Goal: Transaction & Acquisition: Purchase product/service

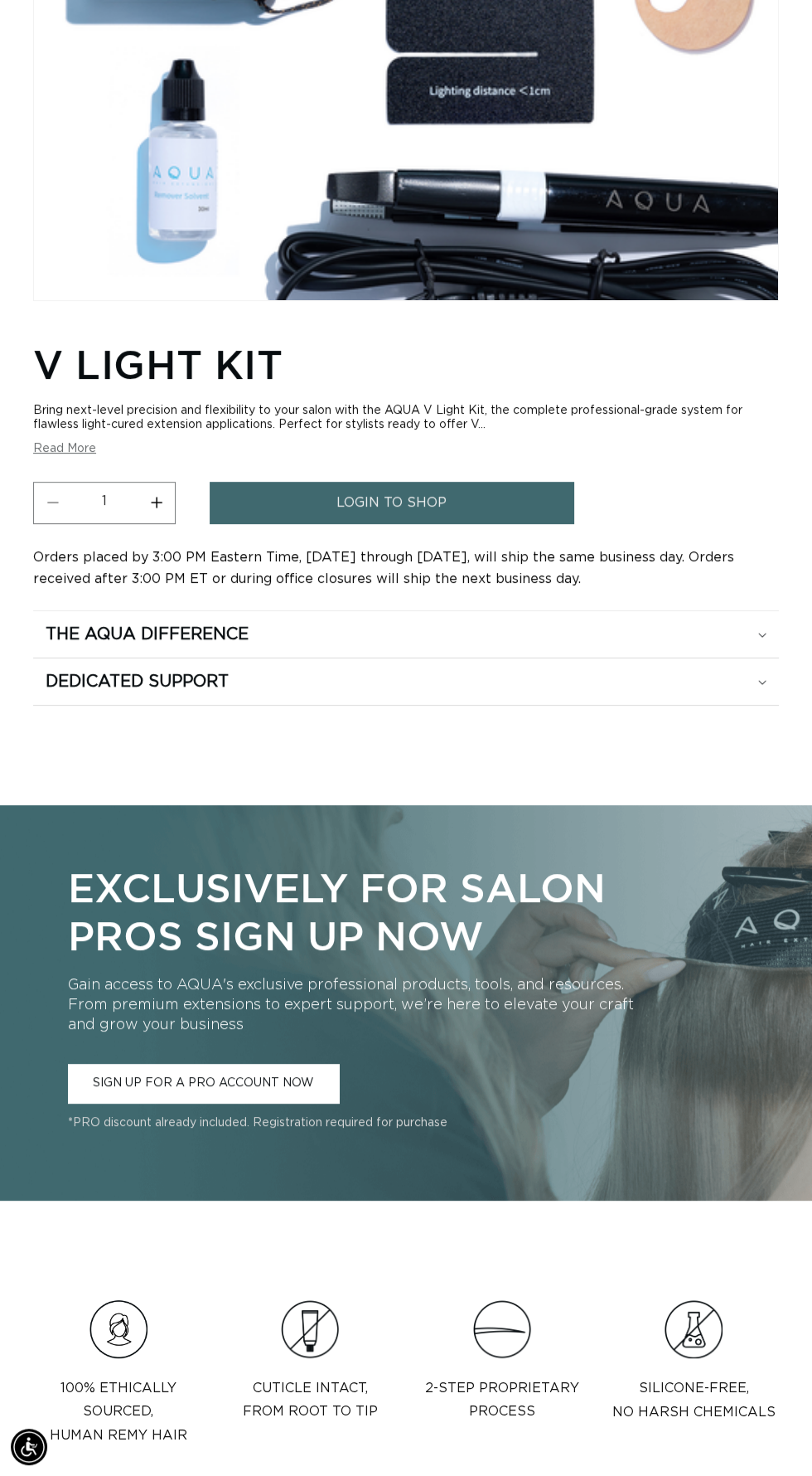
scroll to position [623, 0]
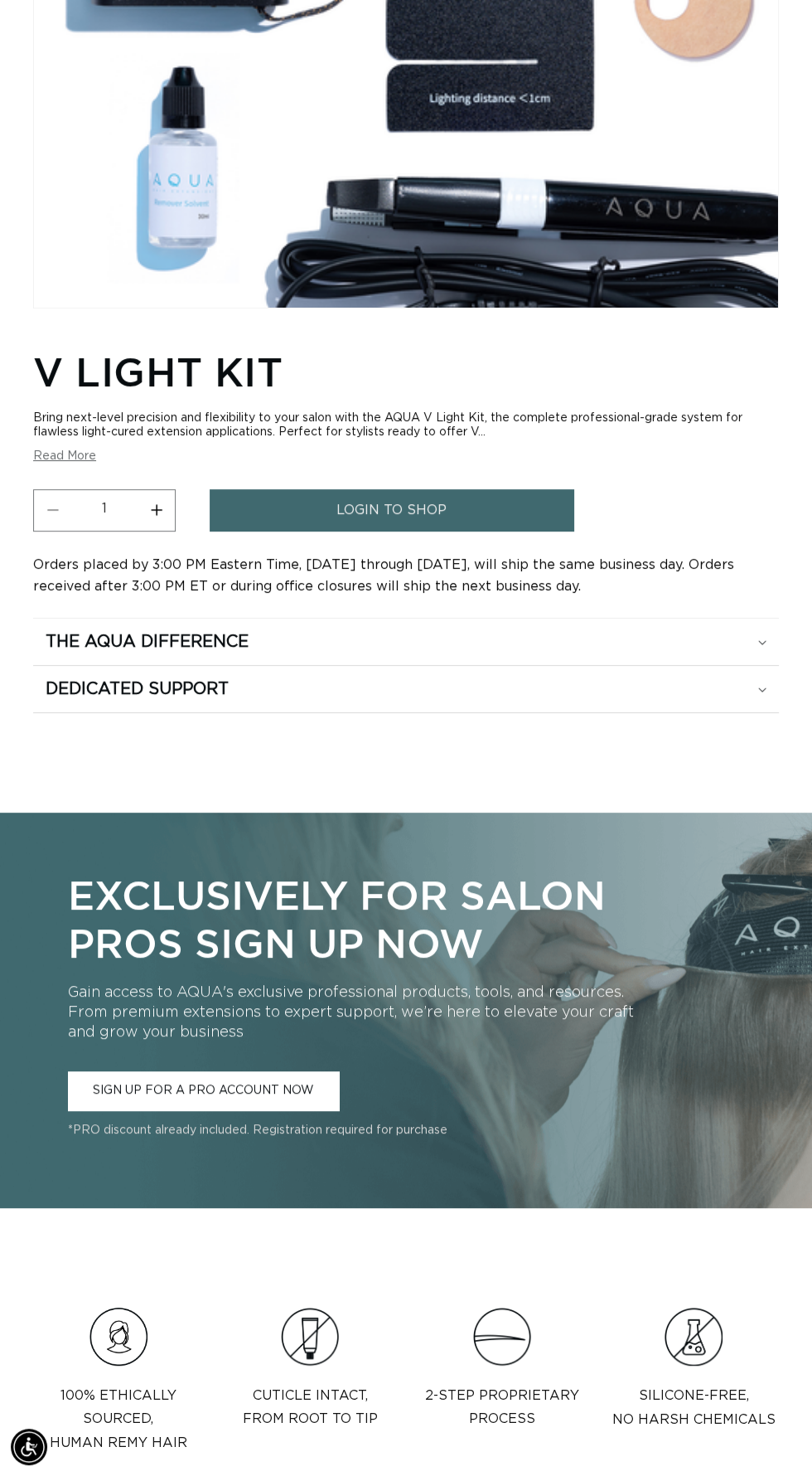
click at [417, 531] on span "login to shop" at bounding box center [391, 510] width 110 height 42
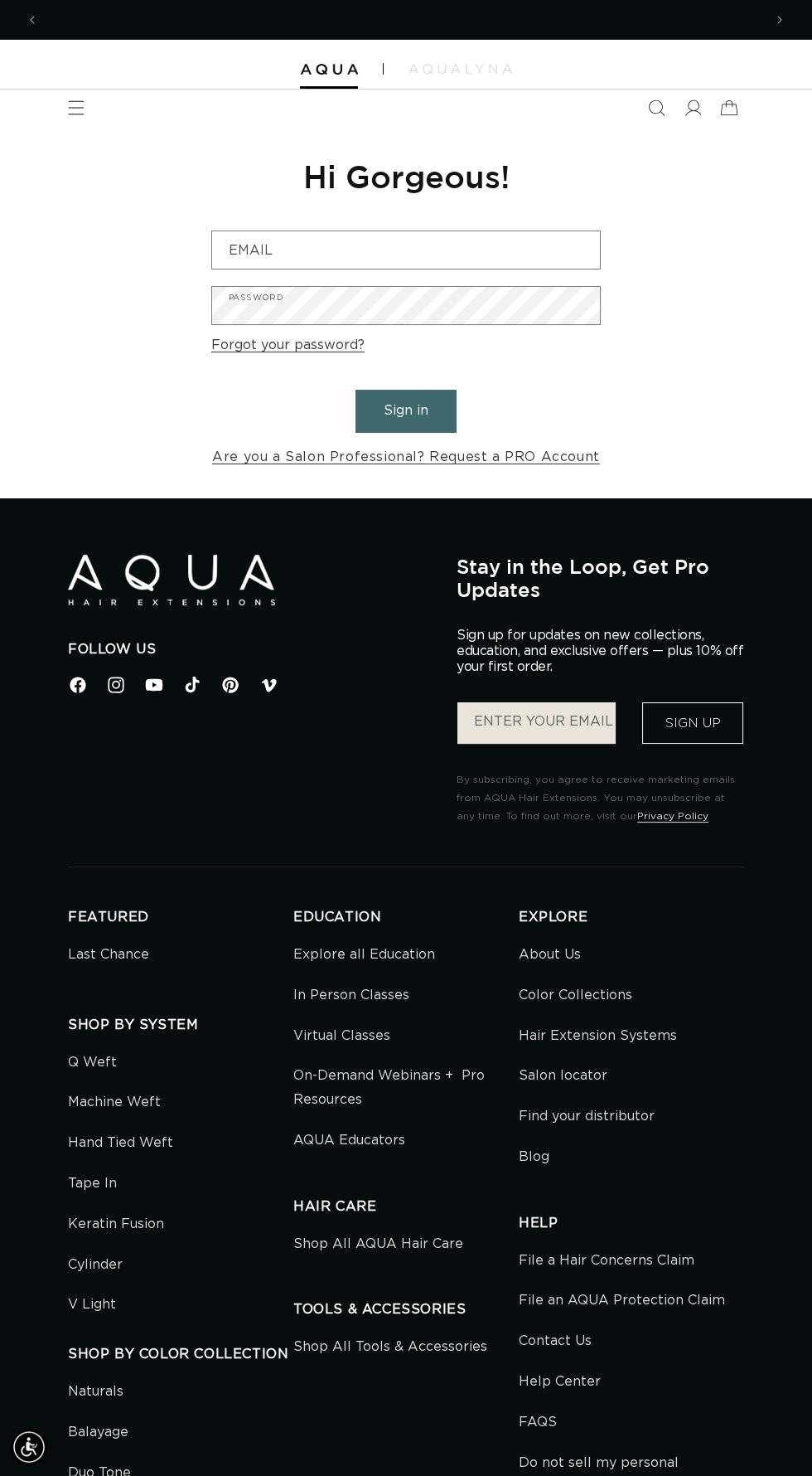
scroll to position [0, 1448]
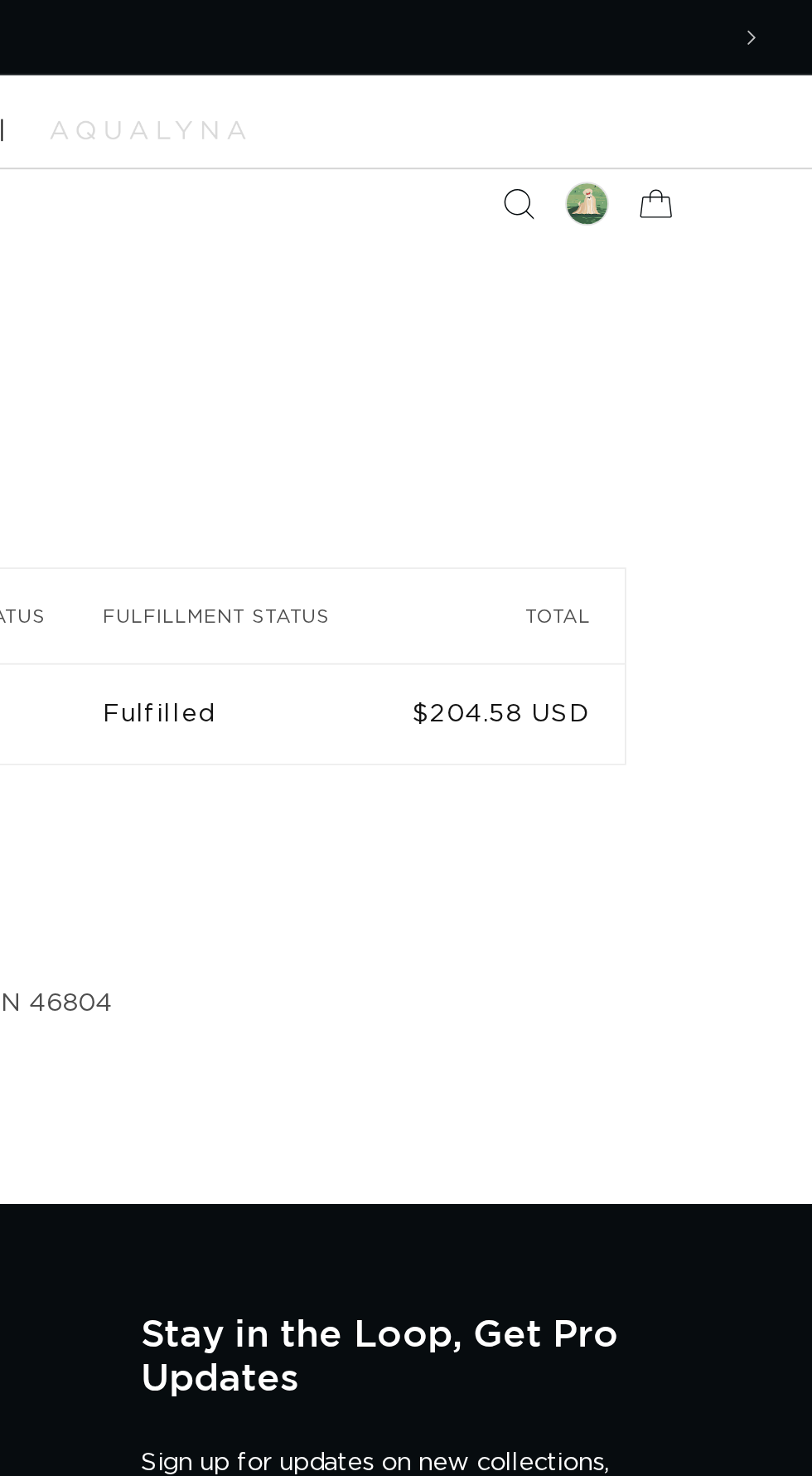
scroll to position [0, 1448]
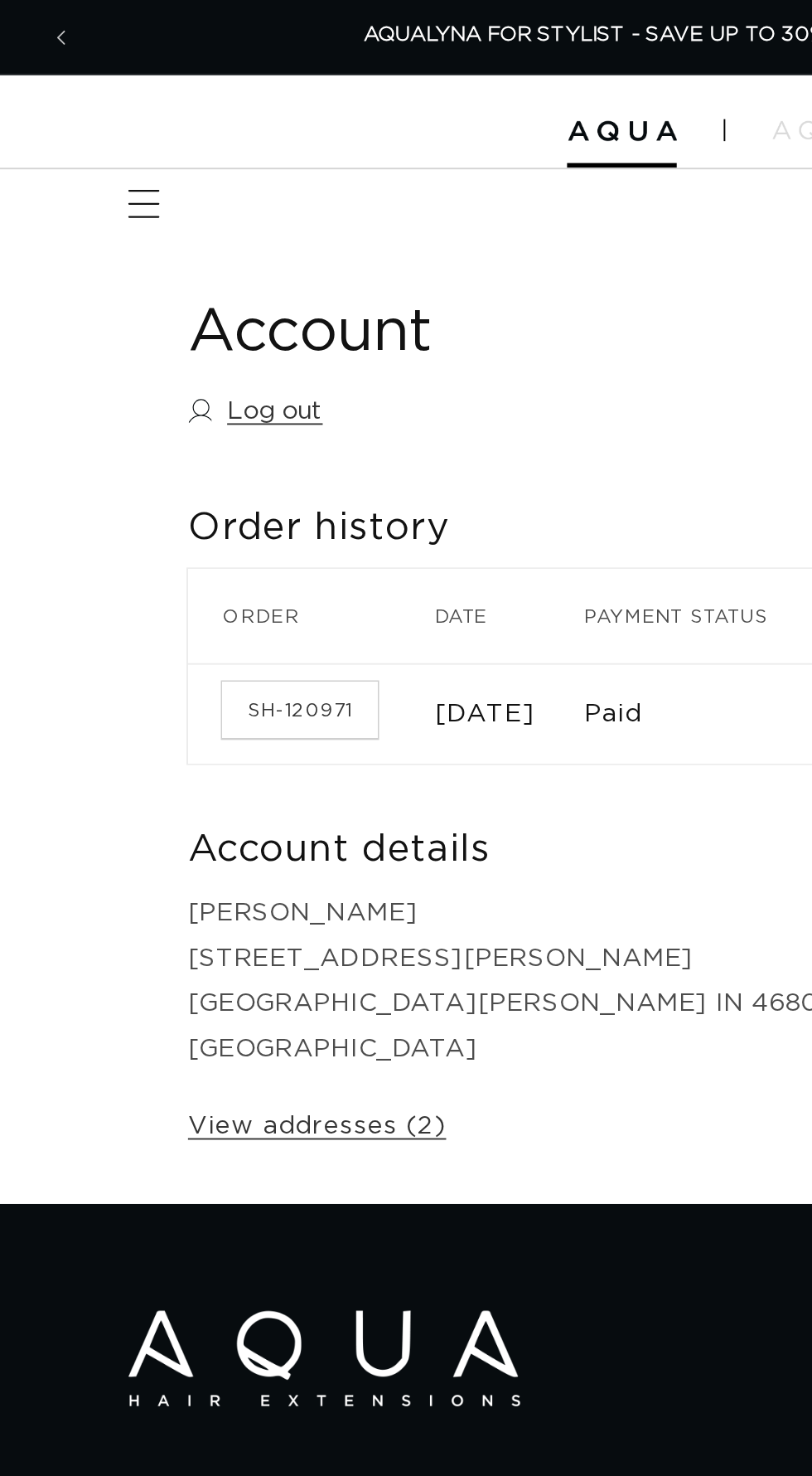
click at [82, 124] on span "Menu" at bounding box center [76, 107] width 36 height 36
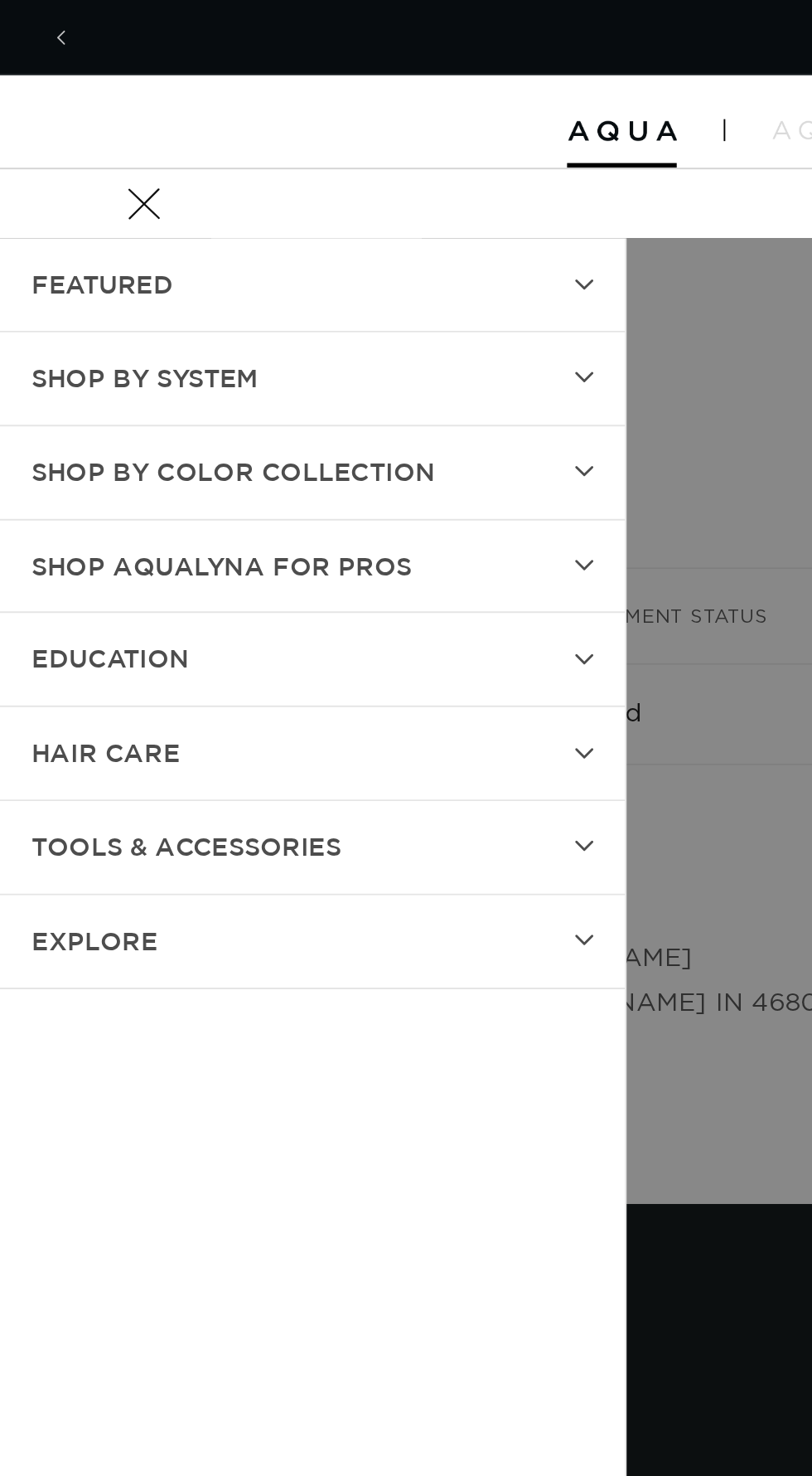
scroll to position [0, 0]
click at [298, 202] on summary "SHOP BY SYSTEM" at bounding box center [166, 200] width 331 height 49
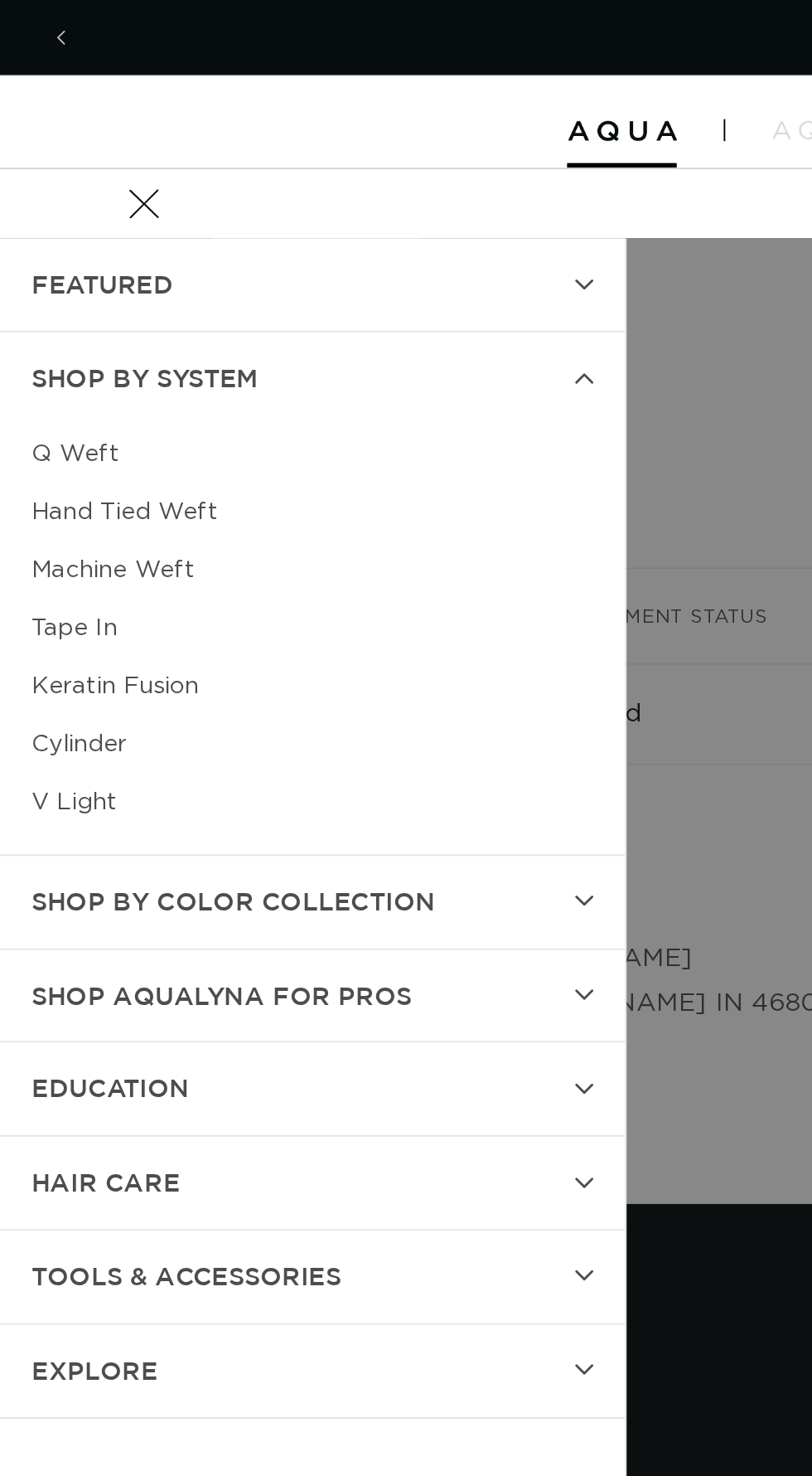
scroll to position [0, 723]
click at [49, 428] on link "V Light" at bounding box center [166, 424] width 298 height 31
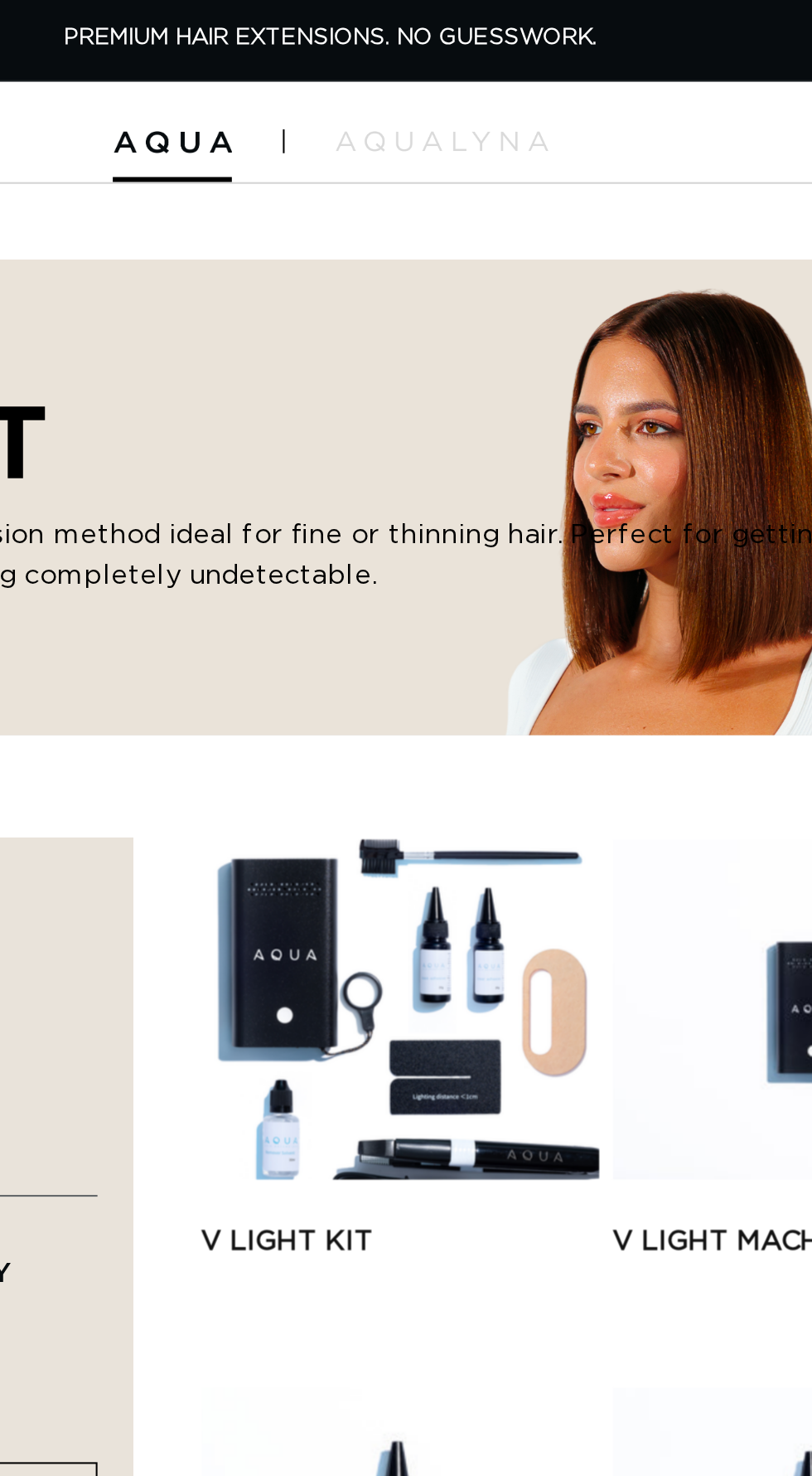
click at [461, 595] on link "V Light Kit" at bounding box center [440, 604] width 194 height 20
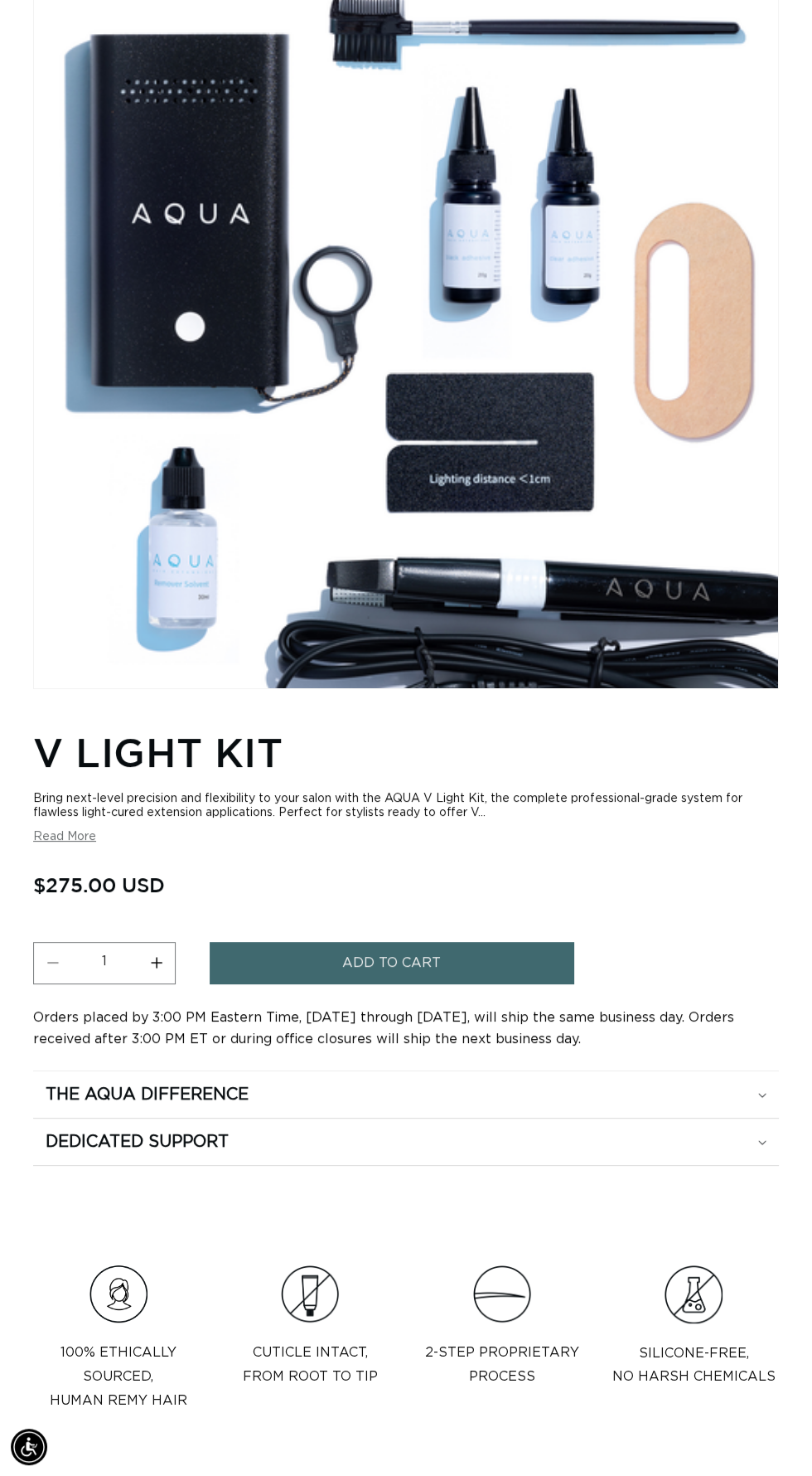
scroll to position [0, 723]
